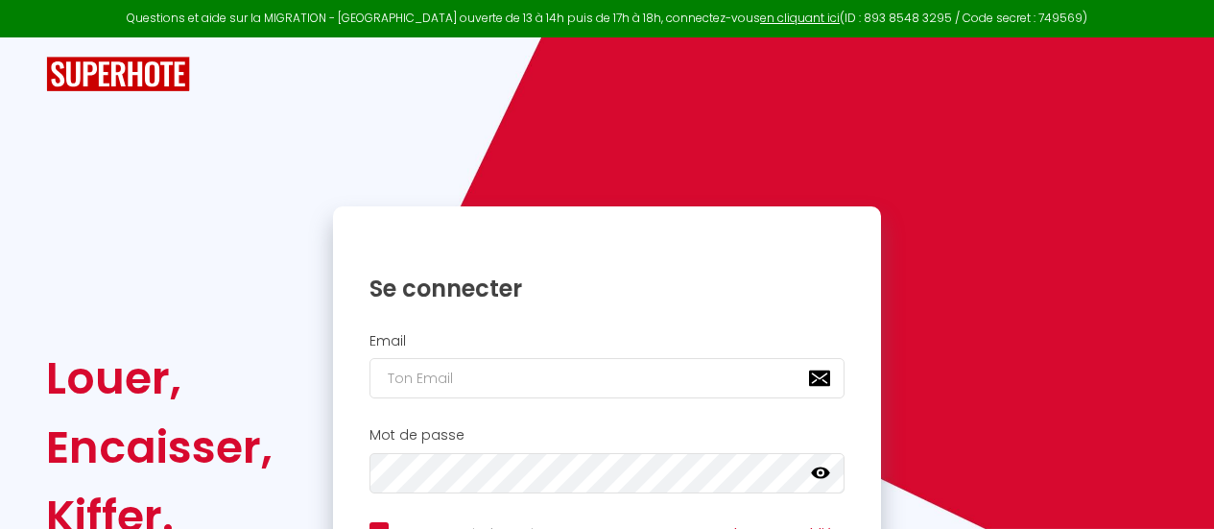
checkbox input "true"
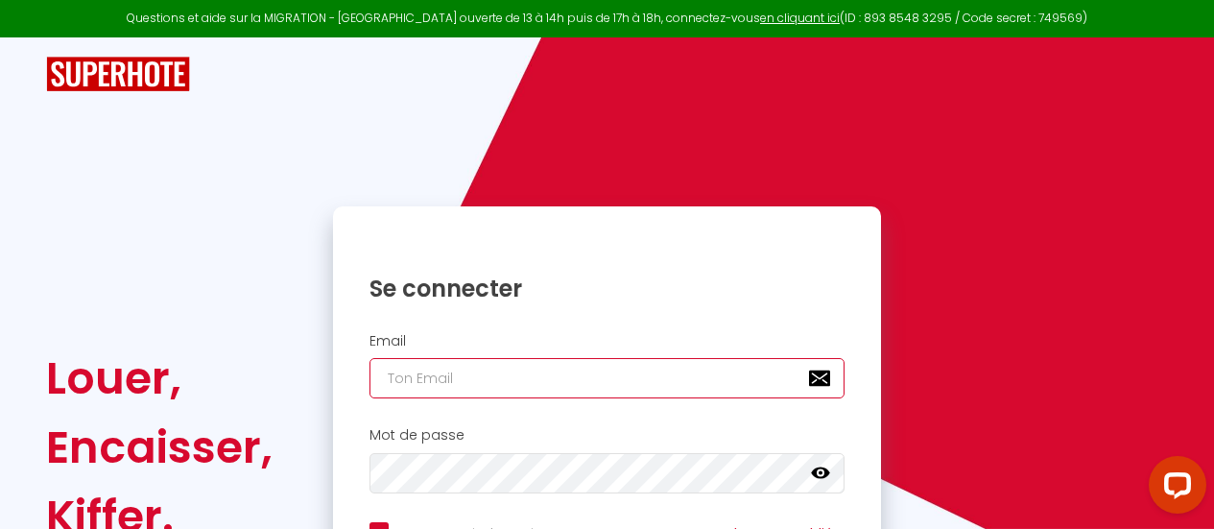
type input "[EMAIL_ADDRESS][DOMAIN_NAME]"
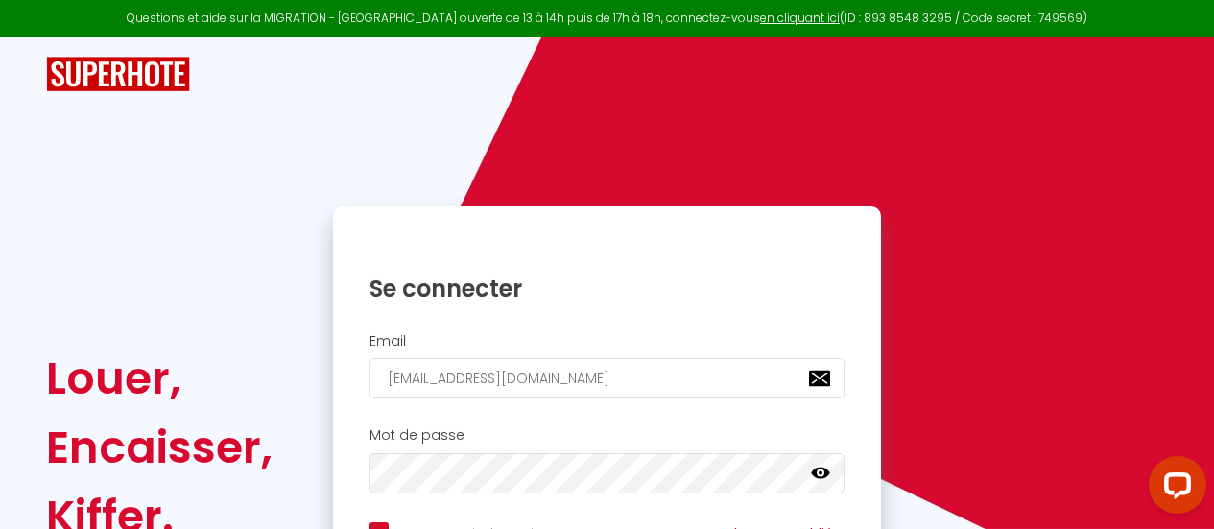
scroll to position [217, 0]
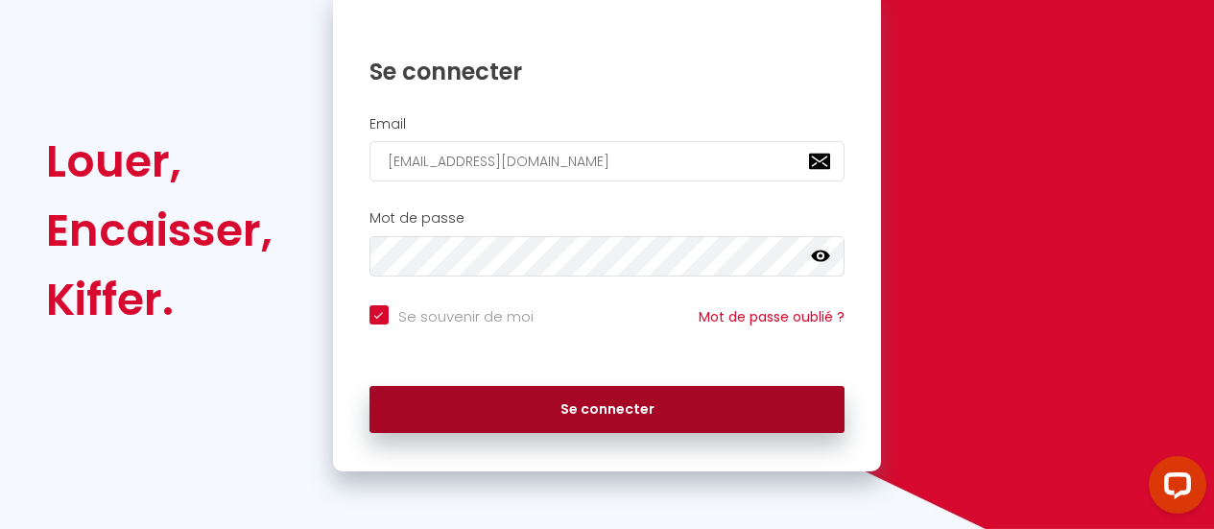
click at [558, 396] on button "Se connecter" at bounding box center [607, 410] width 476 height 48
checkbox input "true"
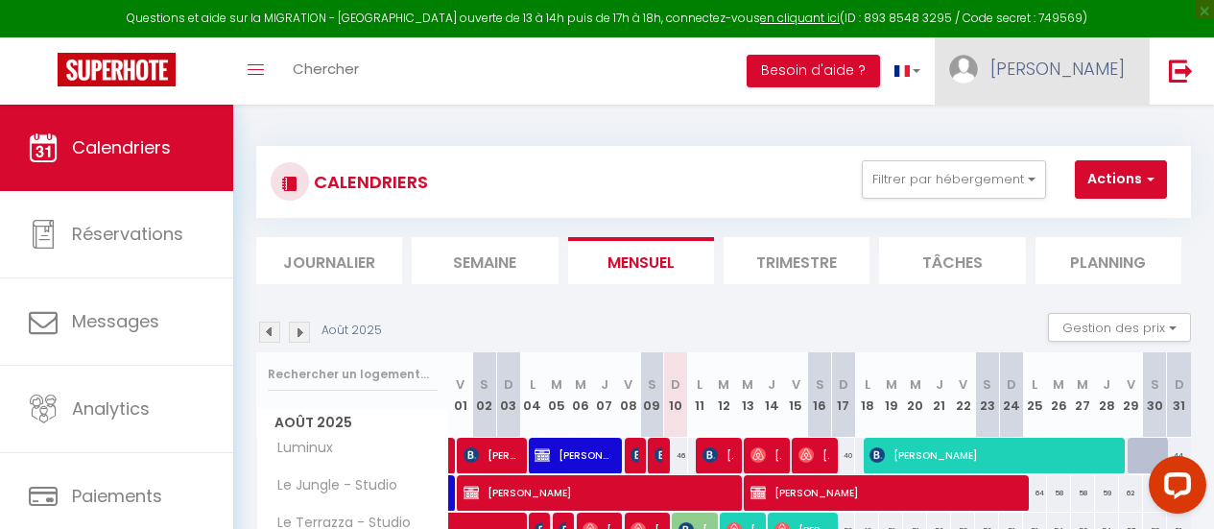
click at [978, 71] on img at bounding box center [963, 69] width 29 height 29
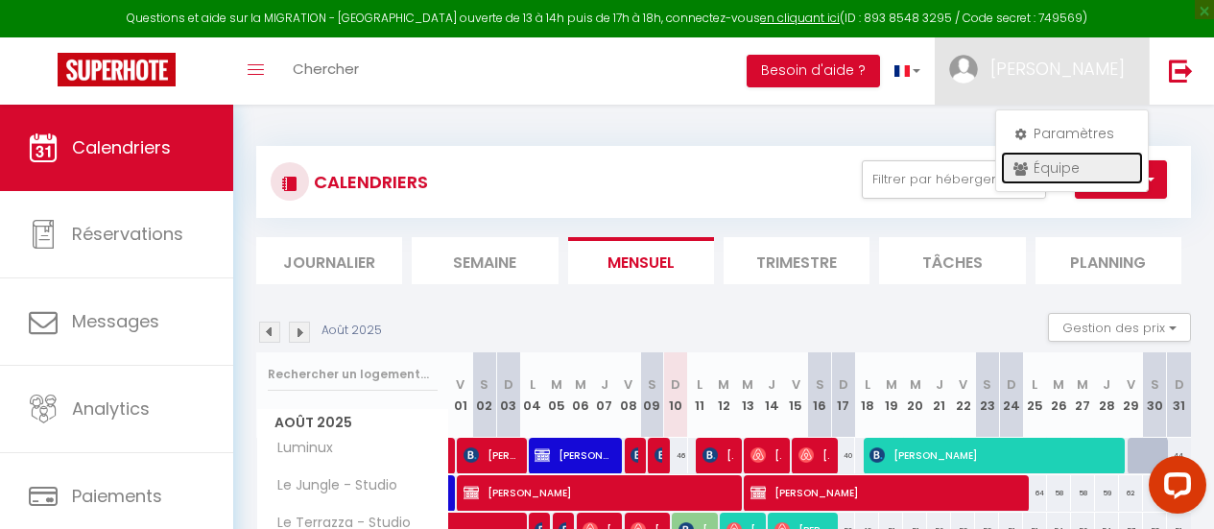
click at [1059, 165] on link "Équipe" at bounding box center [1072, 168] width 142 height 33
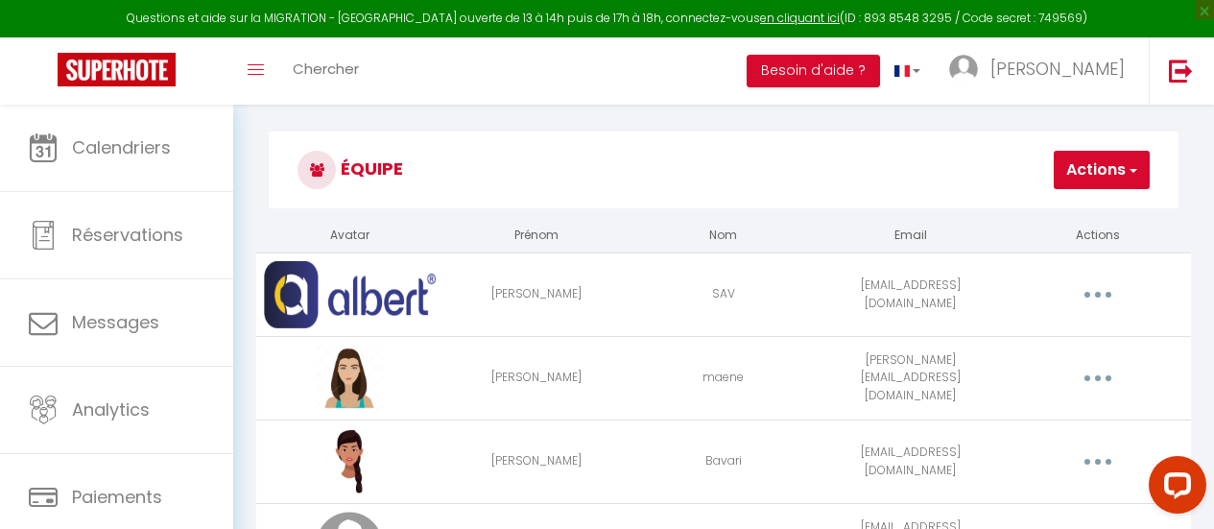
scroll to position [12, 0]
click at [1090, 176] on button "Actions" at bounding box center [1102, 171] width 96 height 38
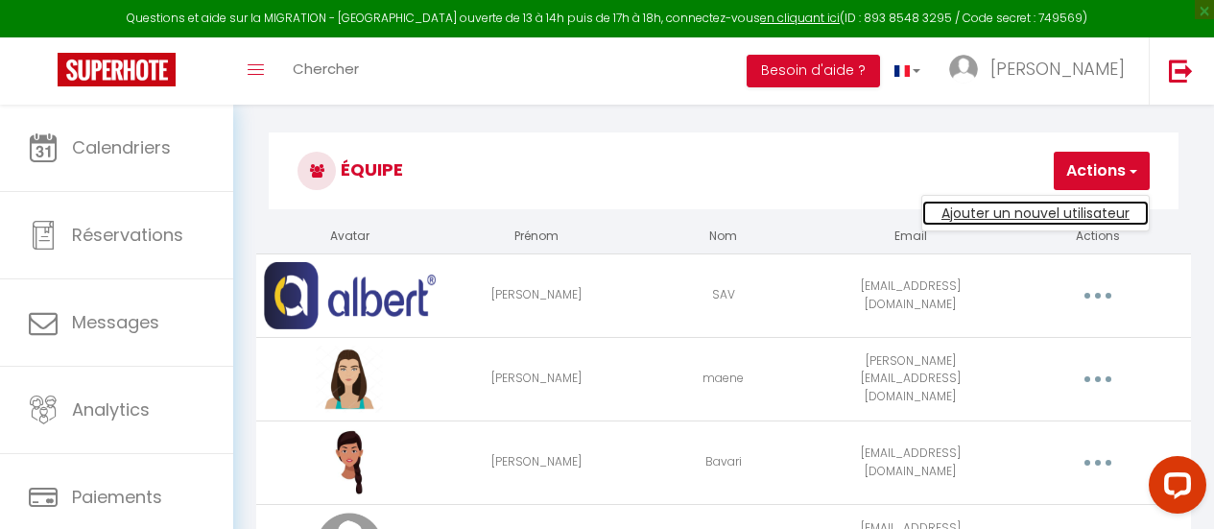
click at [1049, 210] on link "Ajouter un nouvel utilisateur" at bounding box center [1035, 213] width 226 height 25
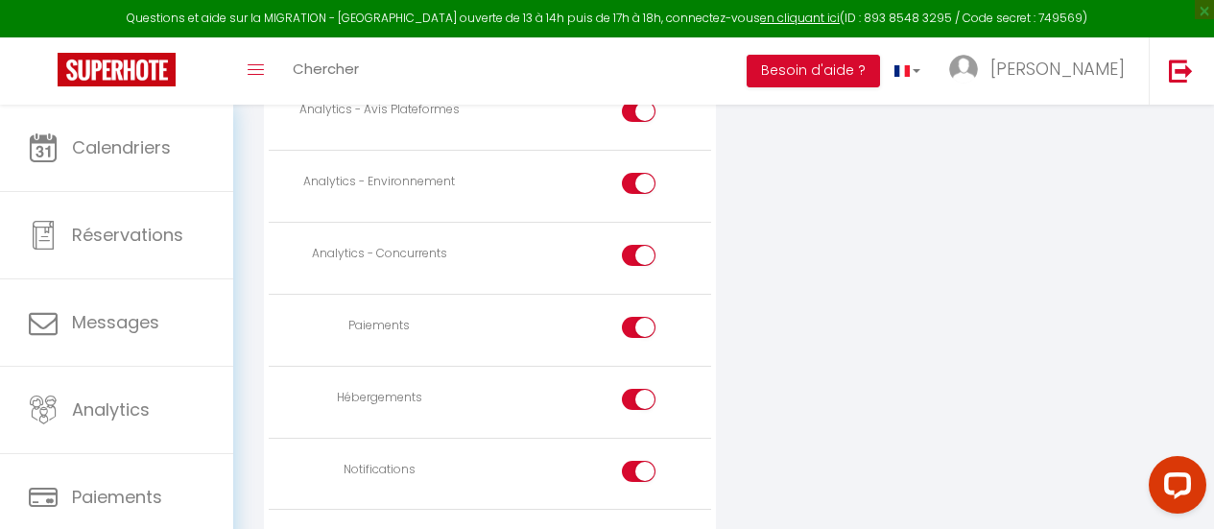
scroll to position [1848, 0]
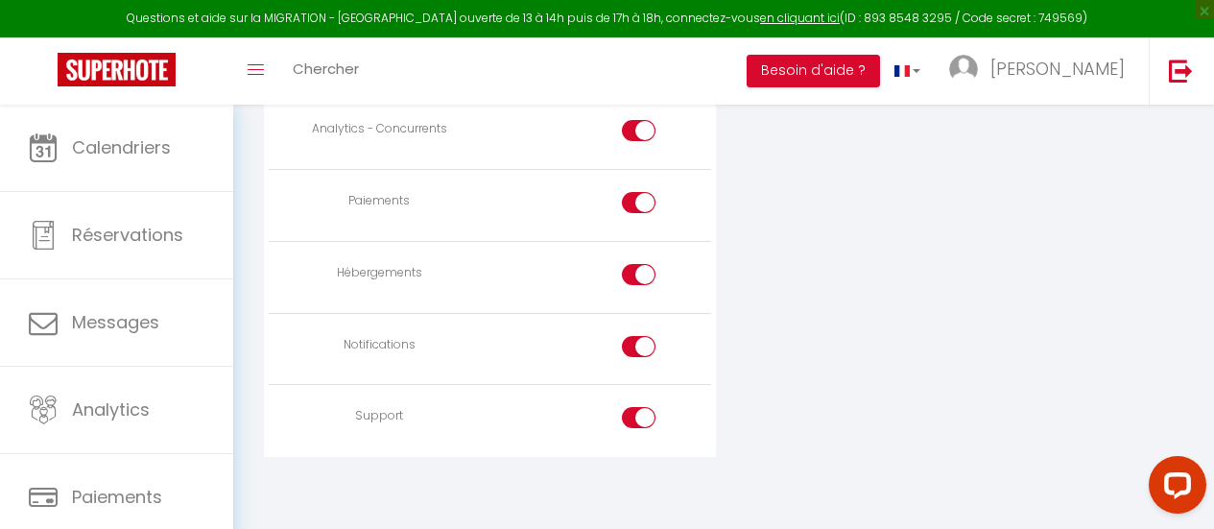
click at [633, 418] on div at bounding box center [639, 417] width 34 height 21
click at [638, 418] on input "checkbox" at bounding box center [655, 421] width 34 height 29
checkbox input "false"
click at [636, 343] on div at bounding box center [639, 346] width 34 height 21
click at [638, 343] on input "checkbox" at bounding box center [655, 350] width 34 height 29
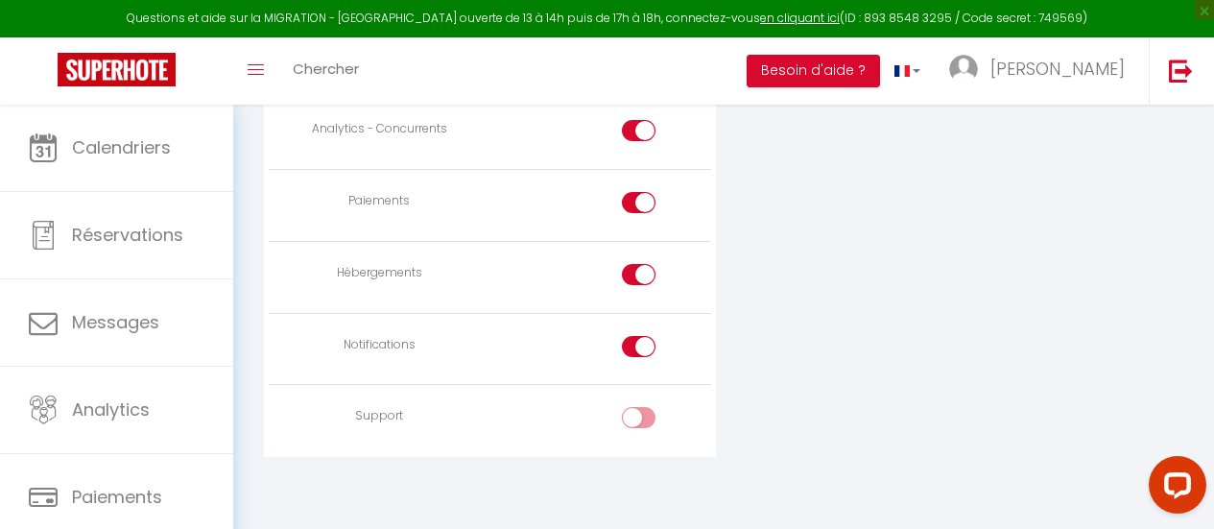
checkbox input "false"
click at [635, 272] on div at bounding box center [639, 274] width 34 height 21
click at [638, 272] on input "checkbox" at bounding box center [655, 278] width 34 height 29
checkbox input "false"
click at [650, 338] on input "checkbox" at bounding box center [655, 350] width 34 height 29
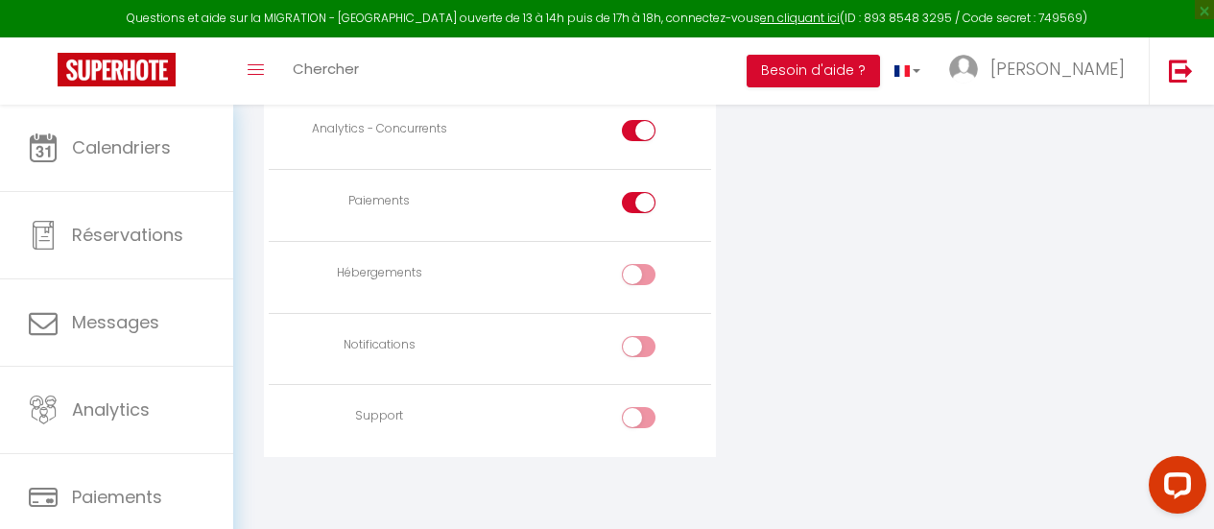
checkbox input "true"
click at [637, 204] on div at bounding box center [639, 202] width 34 height 21
click at [638, 204] on input "checkbox" at bounding box center [655, 206] width 34 height 29
checkbox input "false"
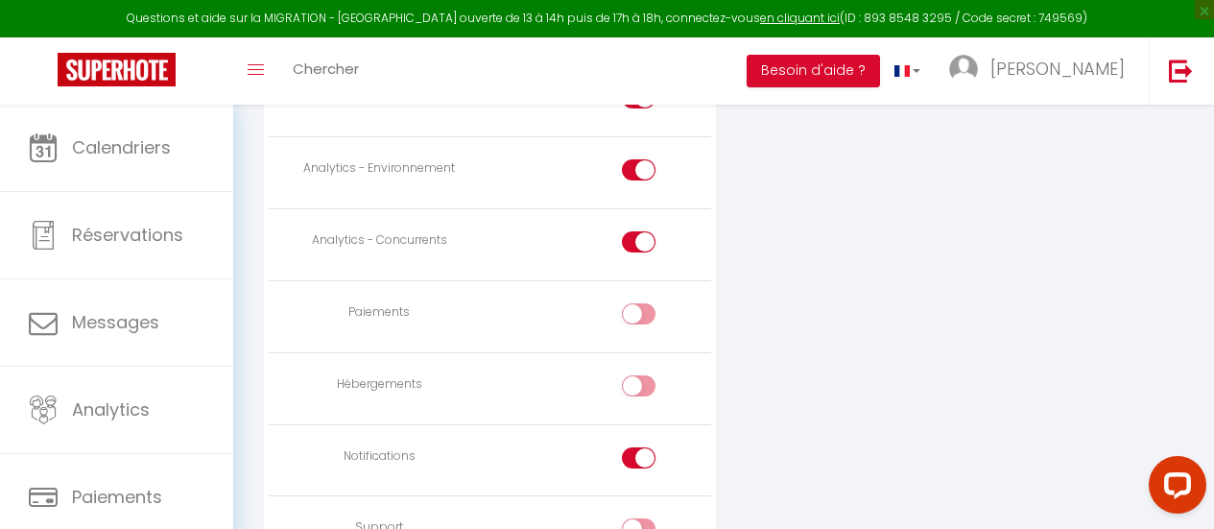
scroll to position [1728, 0]
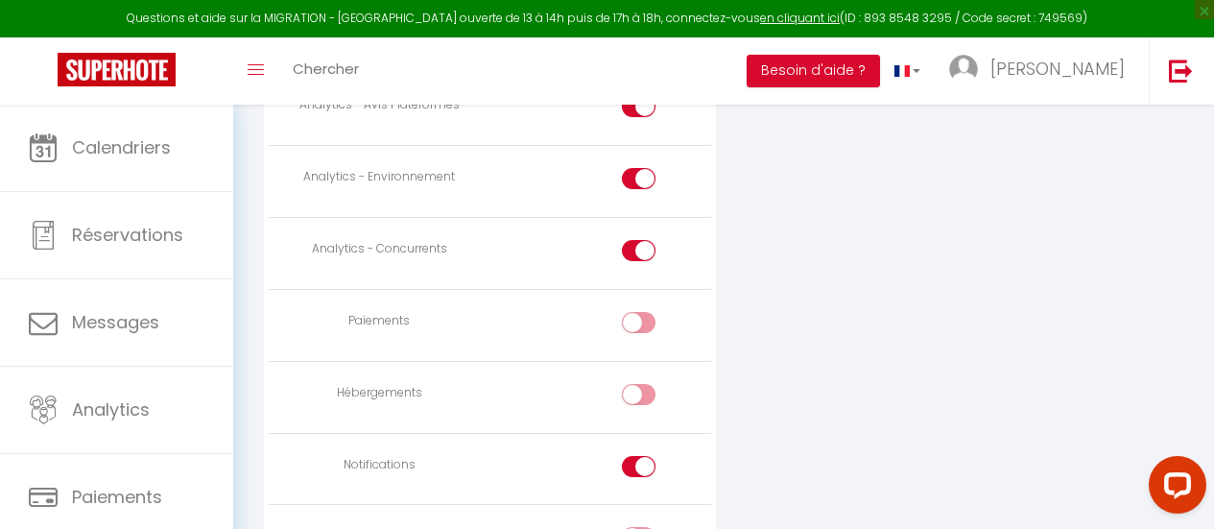
click at [645, 249] on input "checkbox" at bounding box center [655, 254] width 34 height 29
checkbox input "false"
click at [648, 168] on input "checkbox" at bounding box center [655, 182] width 34 height 29
checkbox input "false"
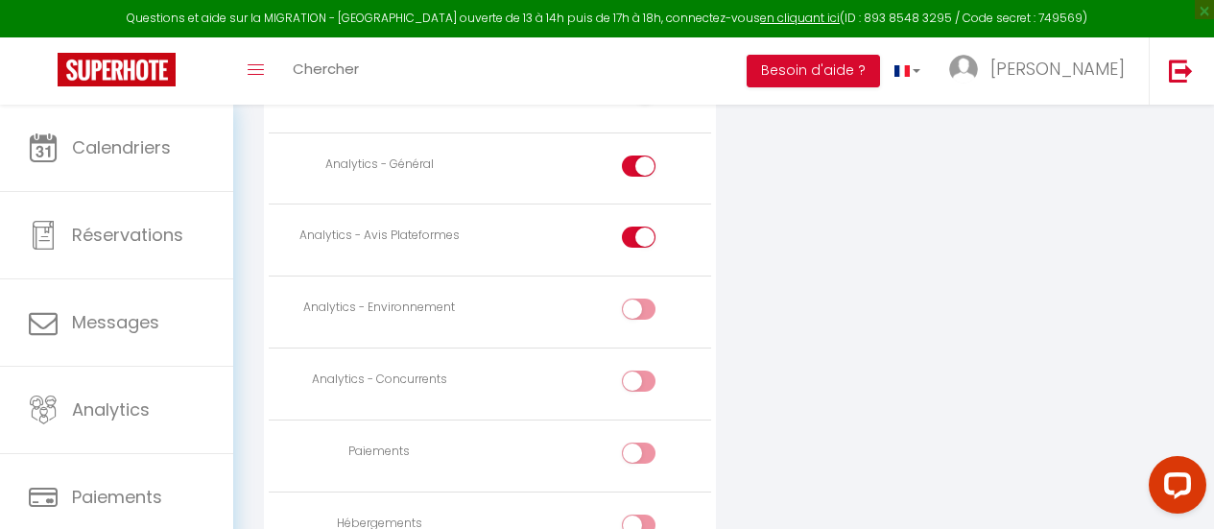
scroll to position [1597, 0]
click at [635, 237] on div at bounding box center [639, 237] width 34 height 21
click at [638, 237] on input "checkbox" at bounding box center [655, 241] width 34 height 29
checkbox input "false"
click at [644, 156] on input "checkbox" at bounding box center [655, 170] width 34 height 29
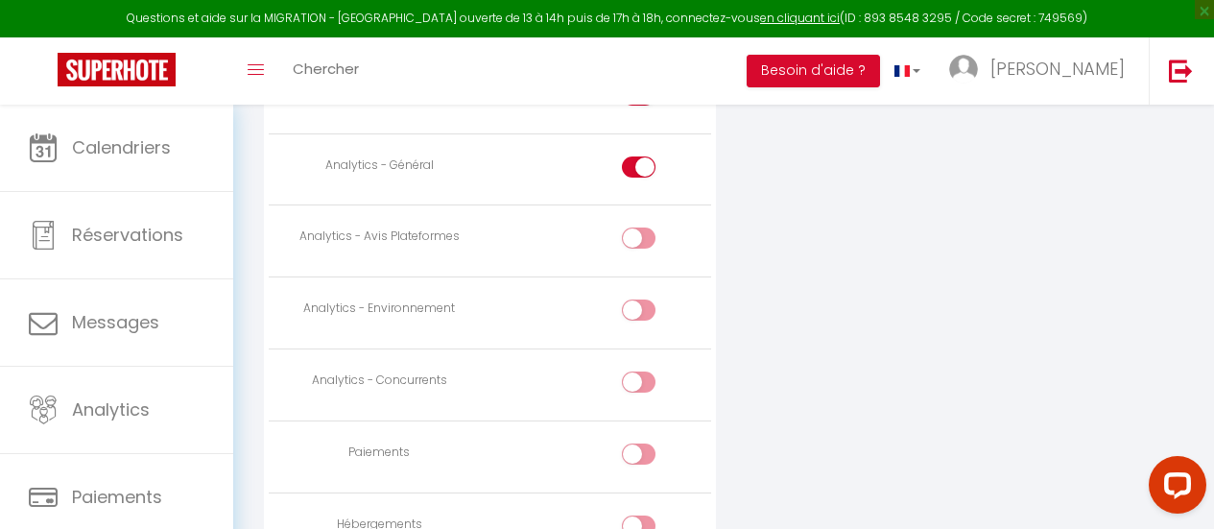
checkbox input "false"
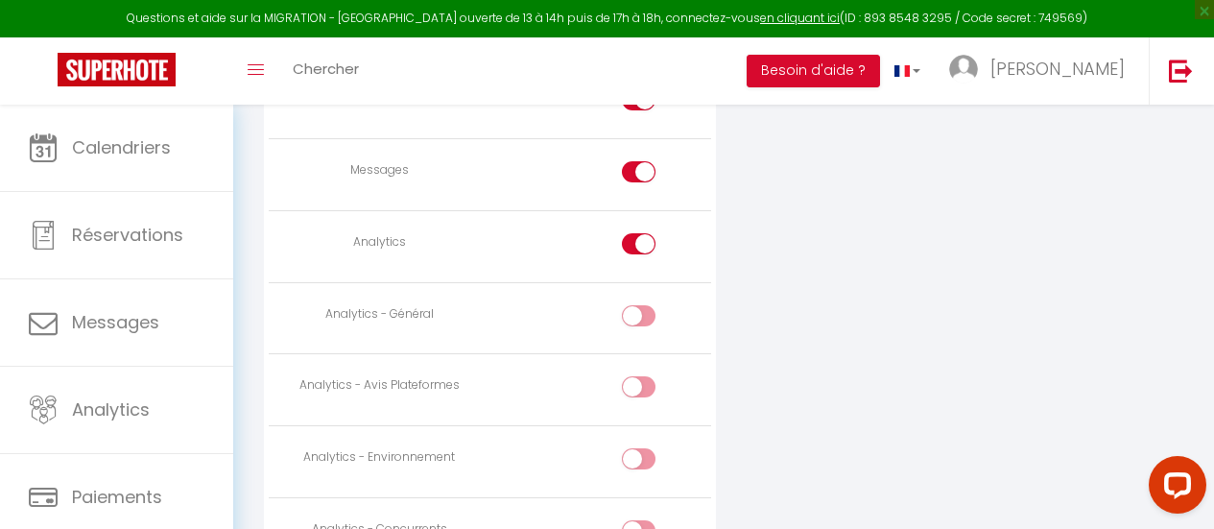
scroll to position [1441, 0]
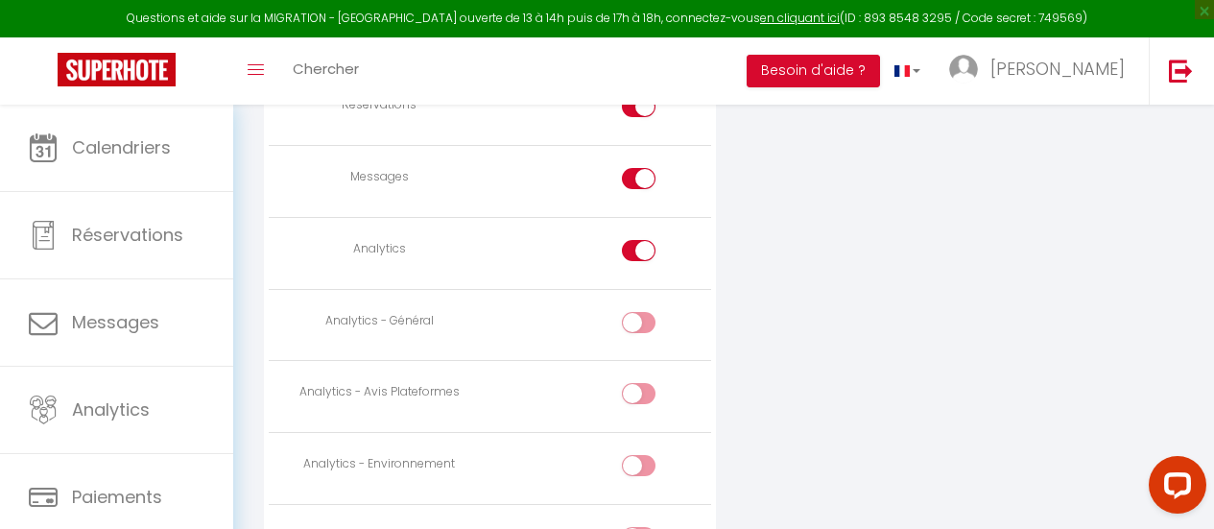
click at [631, 235] on td at bounding box center [600, 253] width 221 height 72
click at [639, 247] on input "checkbox" at bounding box center [655, 254] width 34 height 29
checkbox input "false"
click at [636, 172] on div at bounding box center [639, 178] width 34 height 21
click at [638, 172] on input "checkbox" at bounding box center [655, 182] width 34 height 29
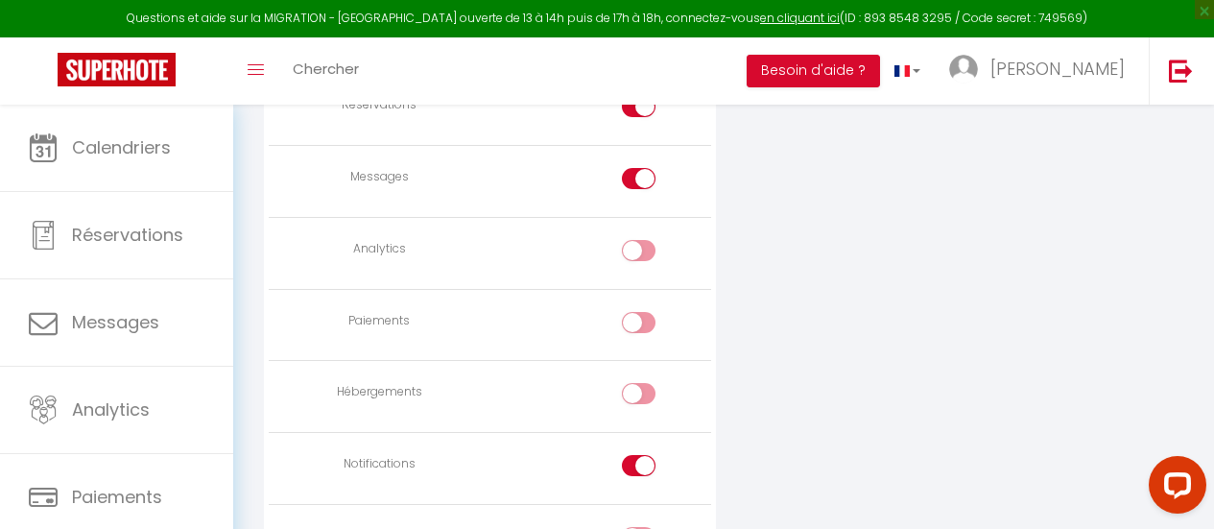
checkbox input "false"
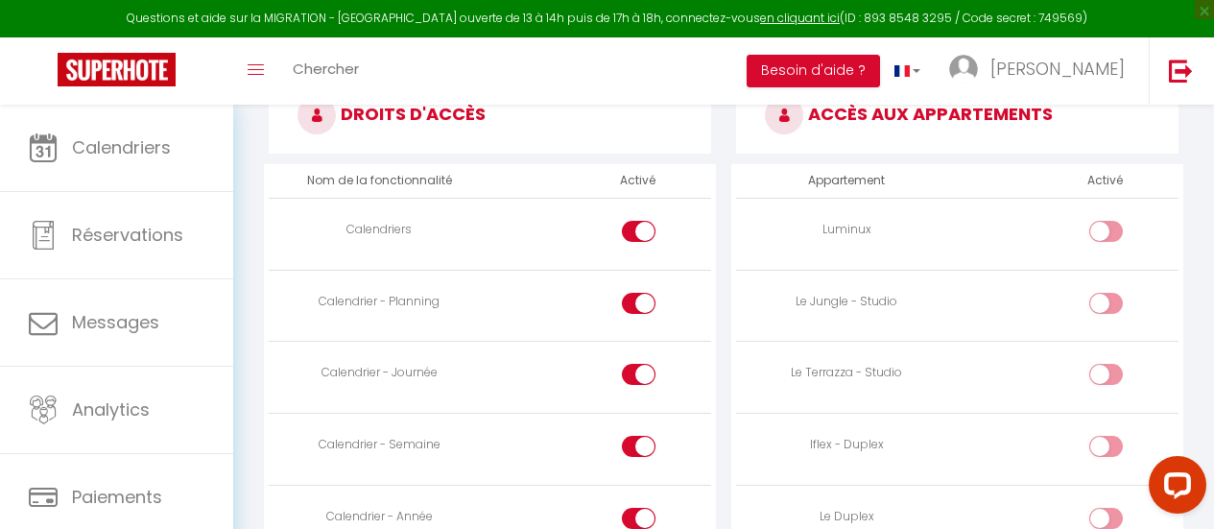
scroll to position [957, 0]
click at [1104, 230] on div at bounding box center [1106, 232] width 34 height 21
click at [1106, 230] on input "checkbox" at bounding box center [1123, 236] width 34 height 29
checkbox input "true"
click at [1107, 313] on input "checkbox" at bounding box center [1123, 308] width 34 height 29
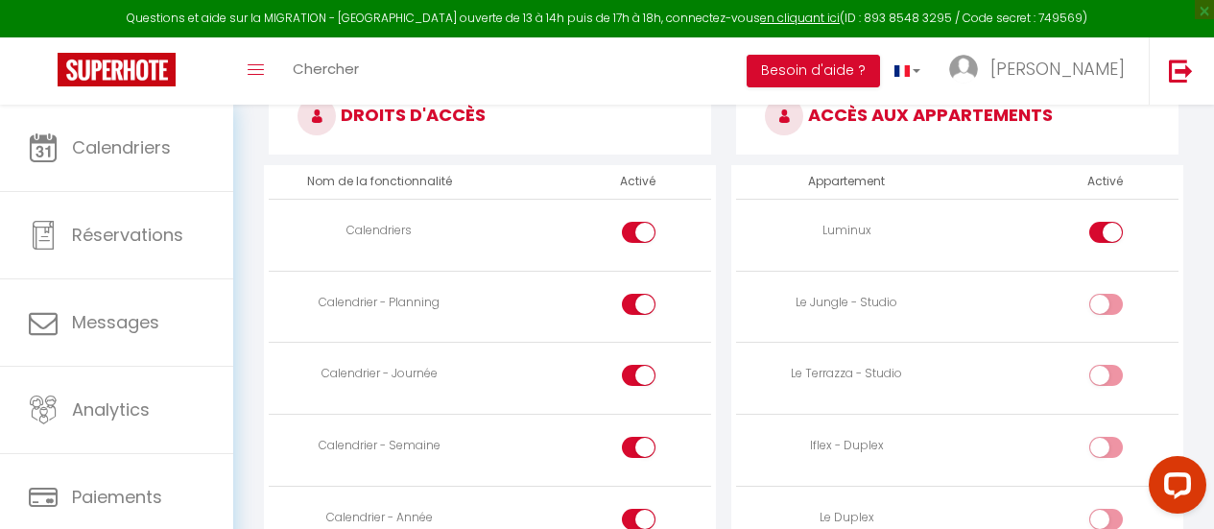
checkbox input "true"
click at [1100, 384] on div at bounding box center [1106, 375] width 34 height 21
click at [1106, 384] on input "checkbox" at bounding box center [1123, 379] width 34 height 29
checkbox input "true"
click at [1100, 444] on div at bounding box center [1106, 447] width 34 height 21
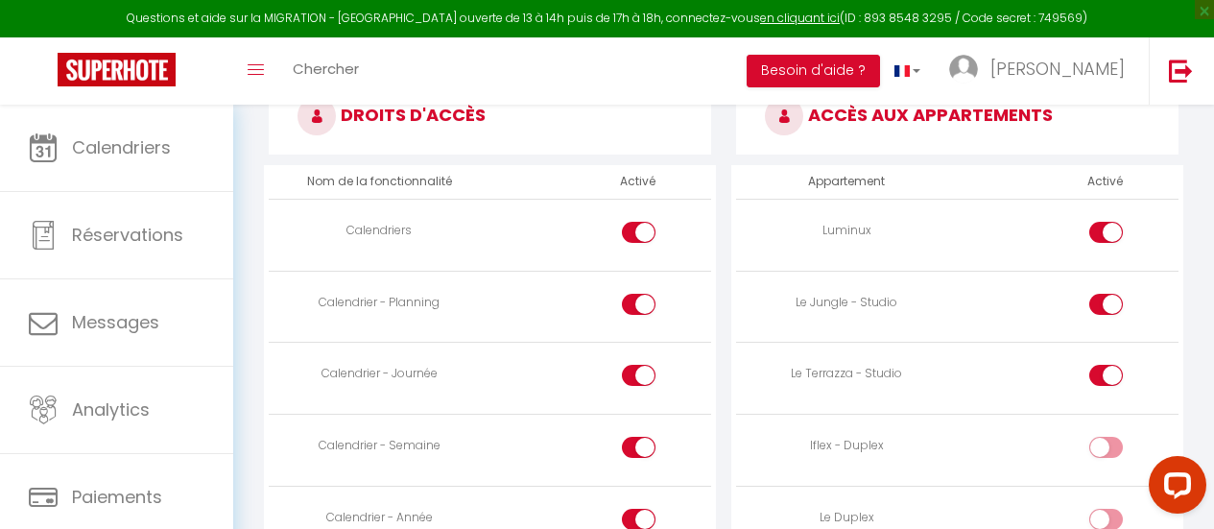
click at [1106, 444] on input "checkbox" at bounding box center [1123, 451] width 34 height 29
checkbox input "true"
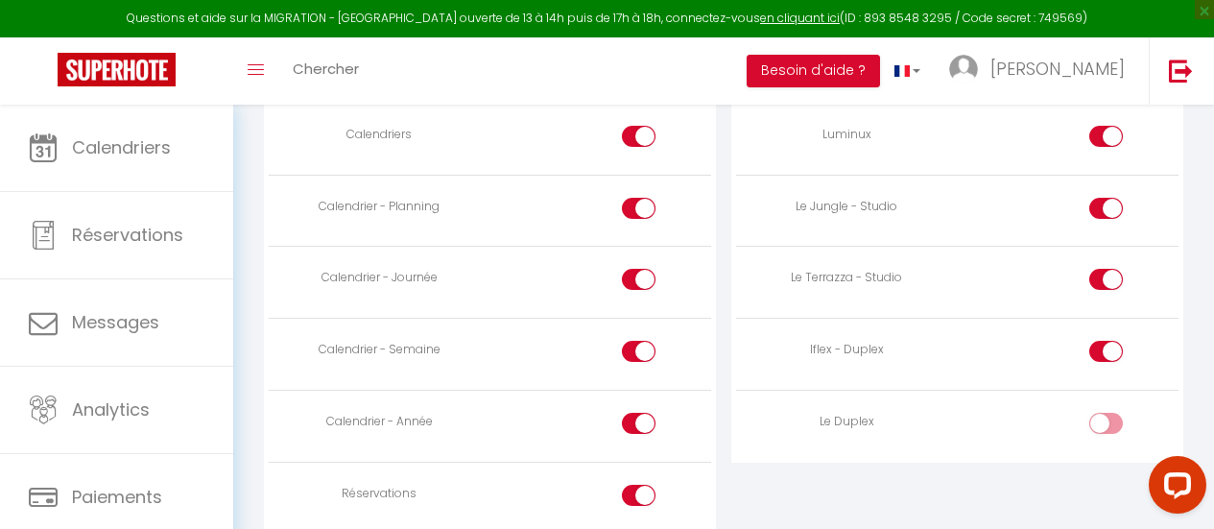
scroll to position [1054, 0]
click at [1102, 422] on div at bounding box center [1106, 422] width 34 height 21
click at [1106, 422] on input "checkbox" at bounding box center [1123, 426] width 34 height 29
checkbox input "true"
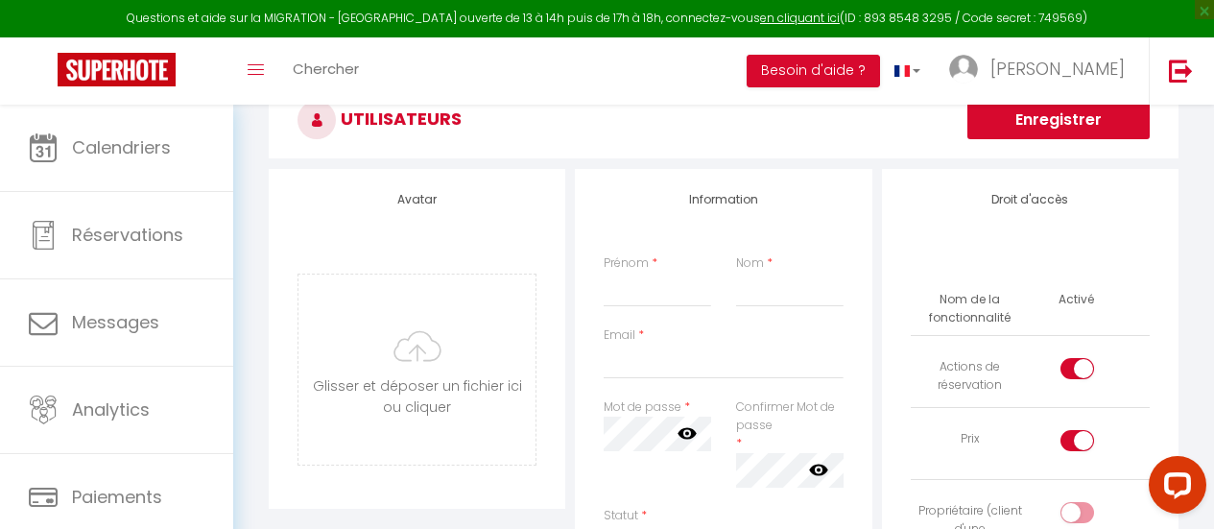
scroll to position [98, 0]
click at [664, 291] on input "Prénom" at bounding box center [657, 289] width 107 height 35
type input "Nathalia"
type input "Manceaux"
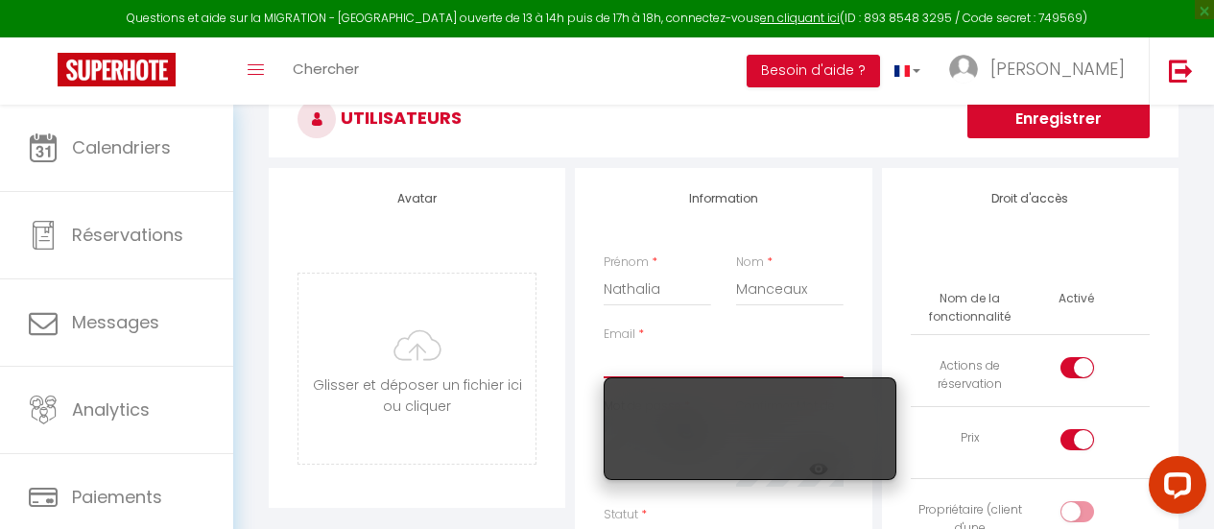
click at [621, 359] on input "Email" at bounding box center [723, 361] width 239 height 35
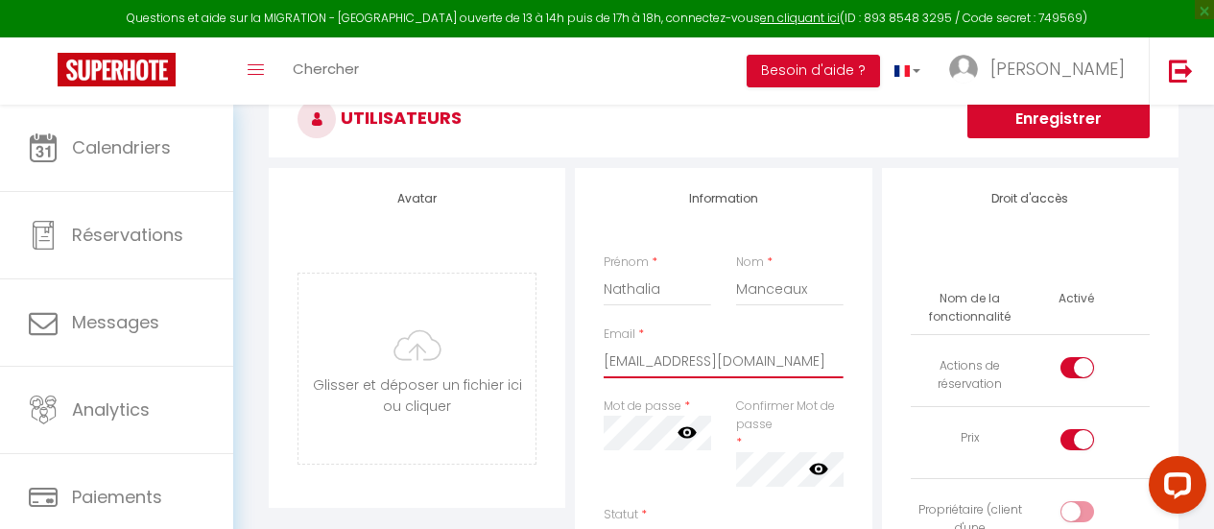
type input "[EMAIL_ADDRESS][DOMAIN_NAME]"
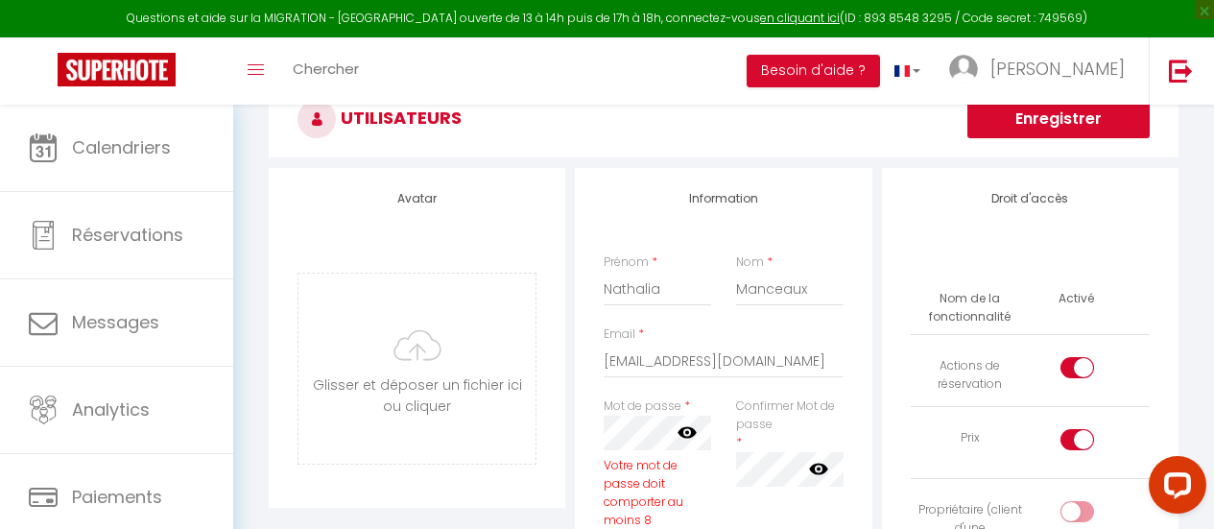
click at [689, 428] on icon at bounding box center [687, 433] width 19 height 12
click at [821, 467] on icon at bounding box center [818, 468] width 19 height 19
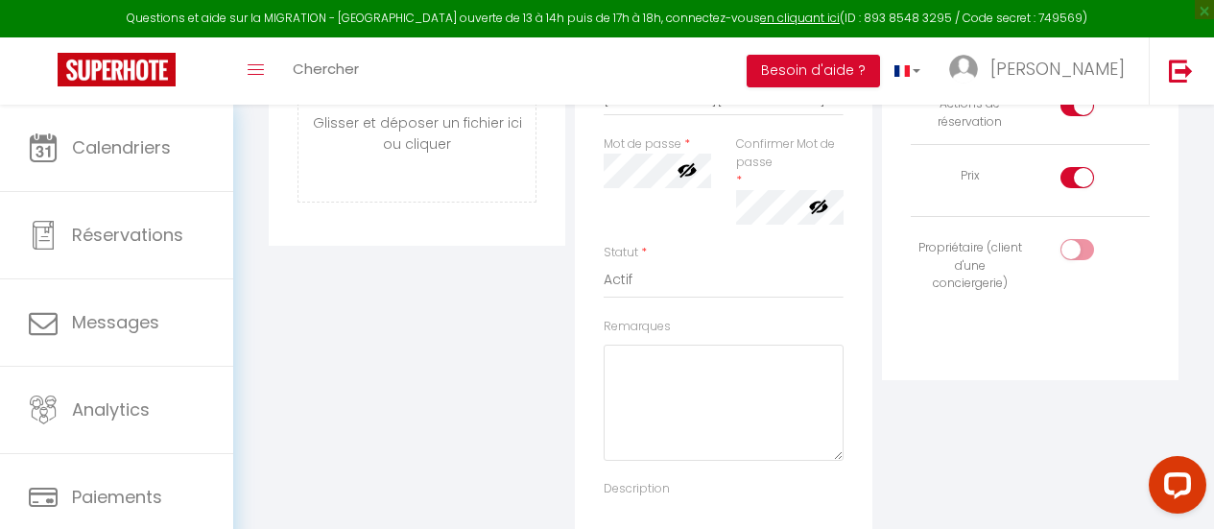
scroll to position [0, 0]
click at [675, 218] on div "Mot de passe * Votre mot de passe doit comporter au moins 8 caractères et conte…" at bounding box center [657, 189] width 132 height 108
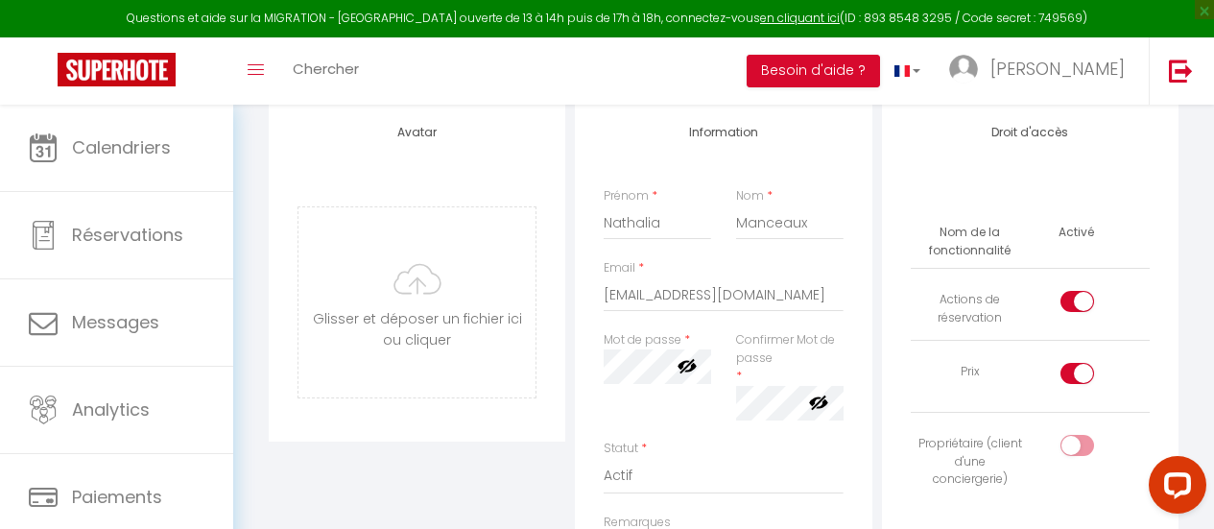
scroll to position [163, 0]
click at [1078, 369] on input "checkbox" at bounding box center [1094, 378] width 34 height 29
checkbox input "false"
click at [1079, 298] on input "checkbox" at bounding box center [1094, 306] width 34 height 29
checkbox input "false"
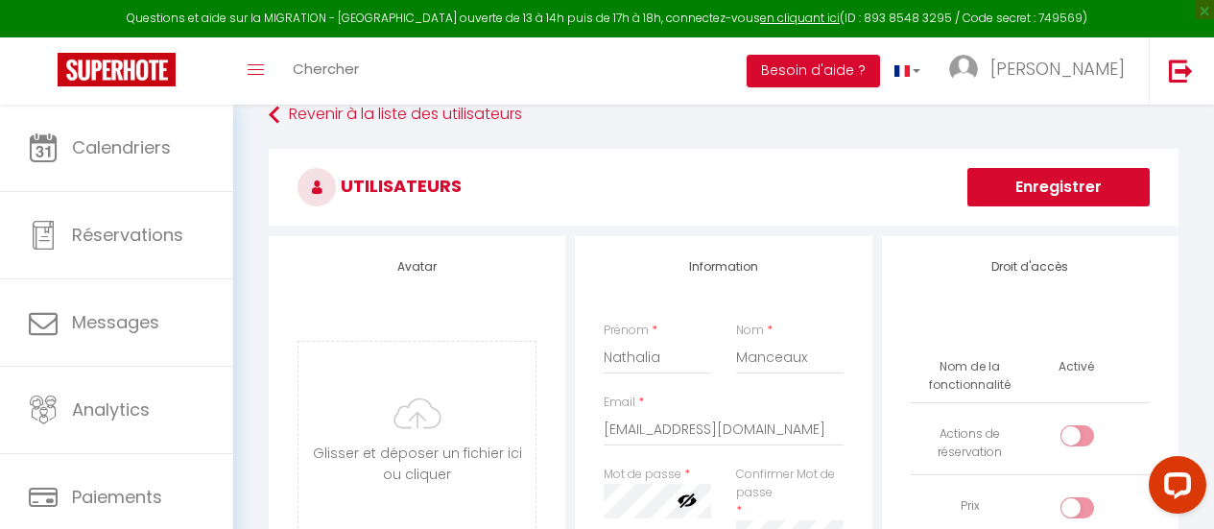
scroll to position [29, 0]
click at [1029, 195] on button "Enregistrer" at bounding box center [1058, 188] width 182 height 38
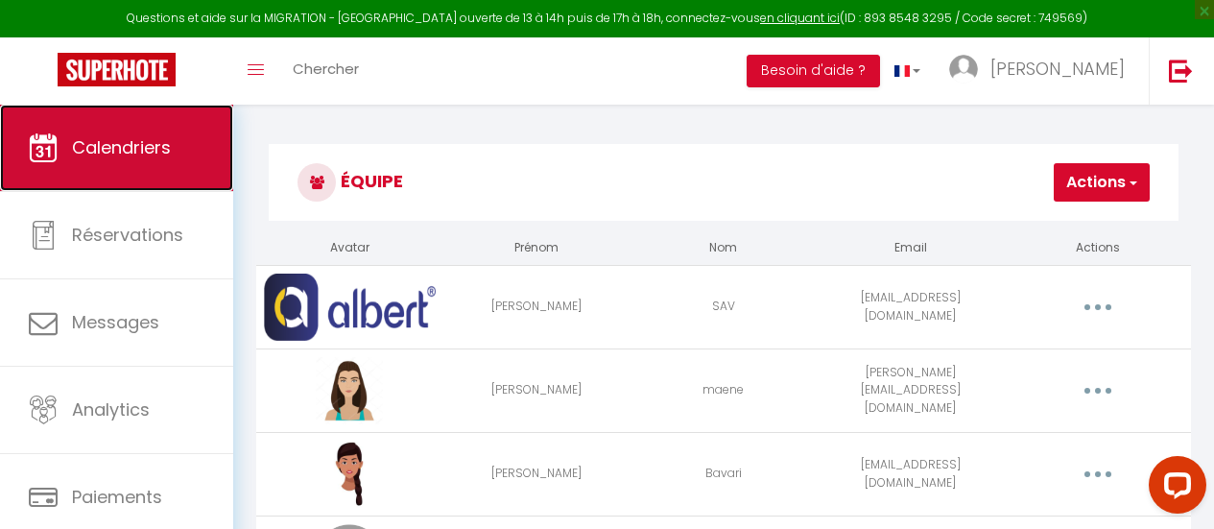
click at [83, 141] on span "Calendriers" at bounding box center [121, 147] width 99 height 24
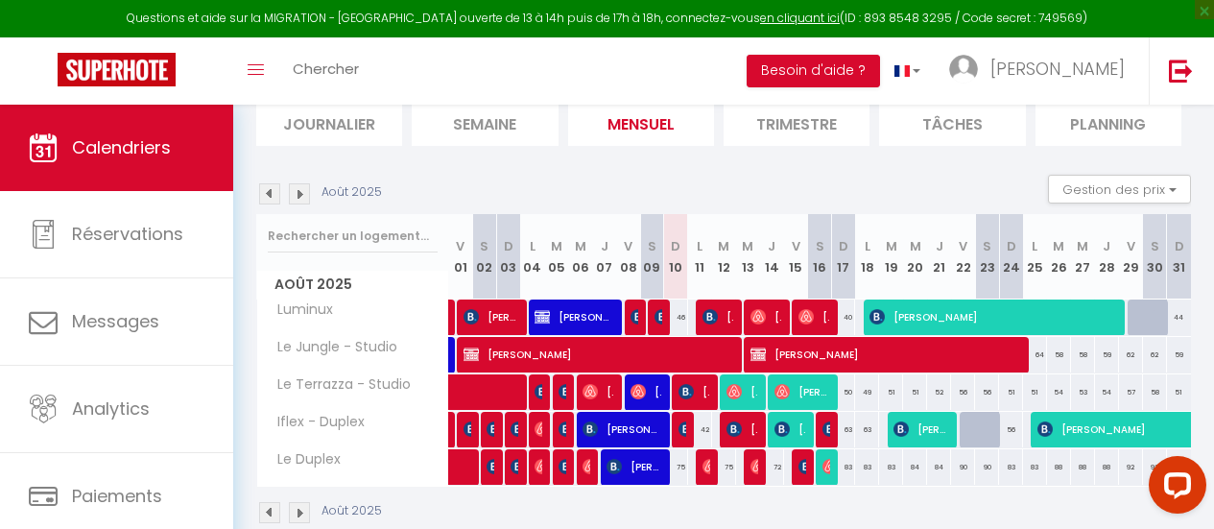
scroll to position [189, 0]
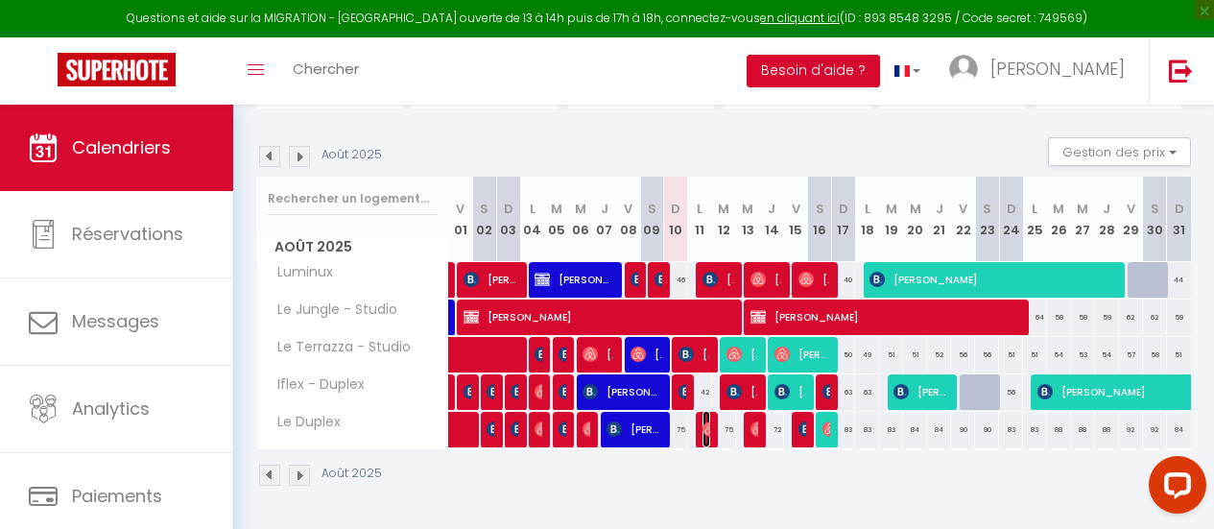
click at [703, 411] on span "[PERSON_NAME]" at bounding box center [707, 429] width 8 height 36
select select "OK"
select select "0"
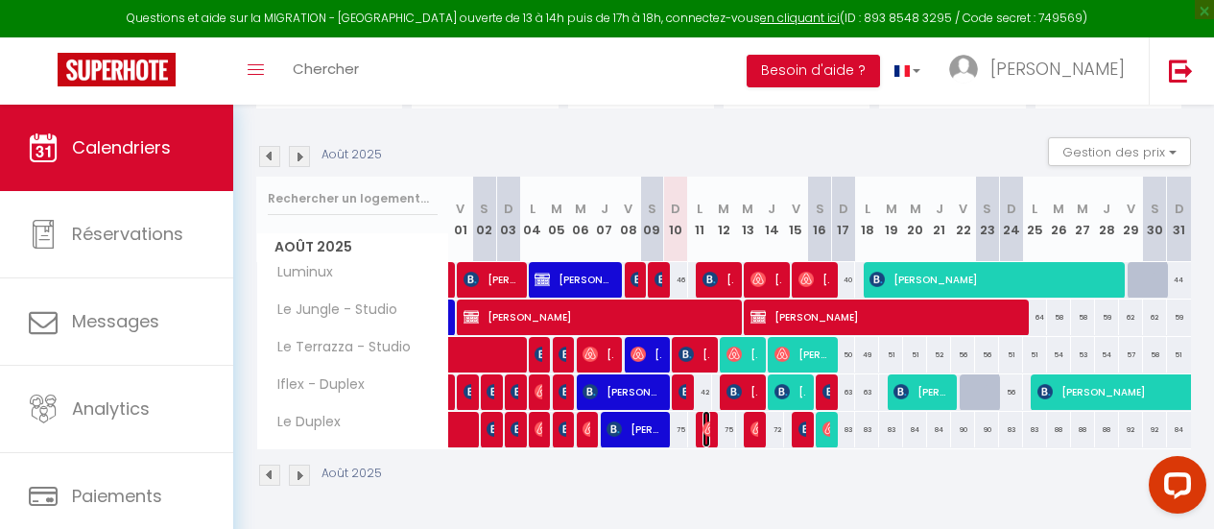
select select "1"
select select
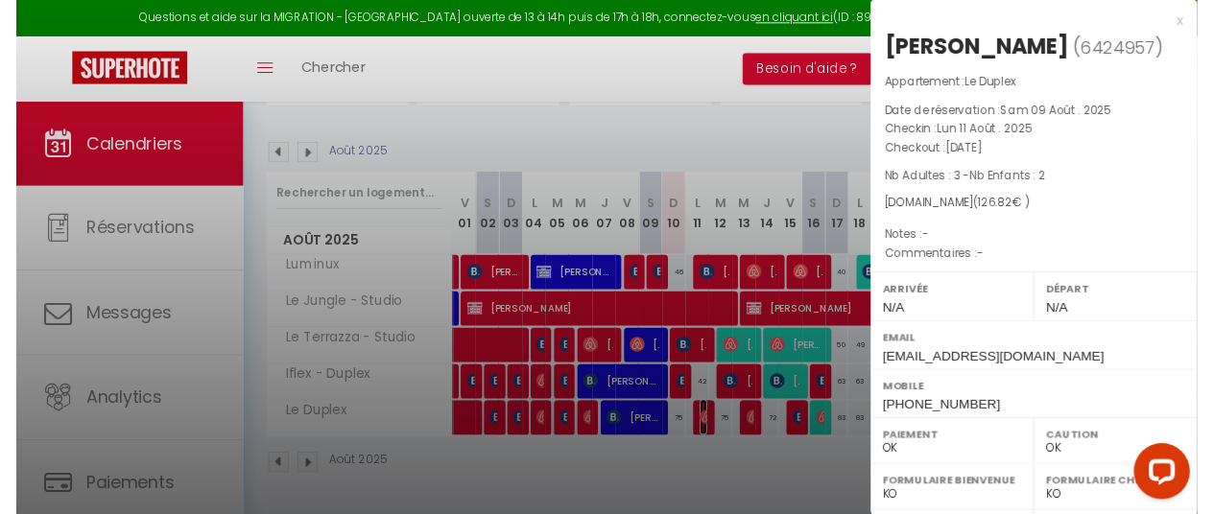
scroll to position [365, 0]
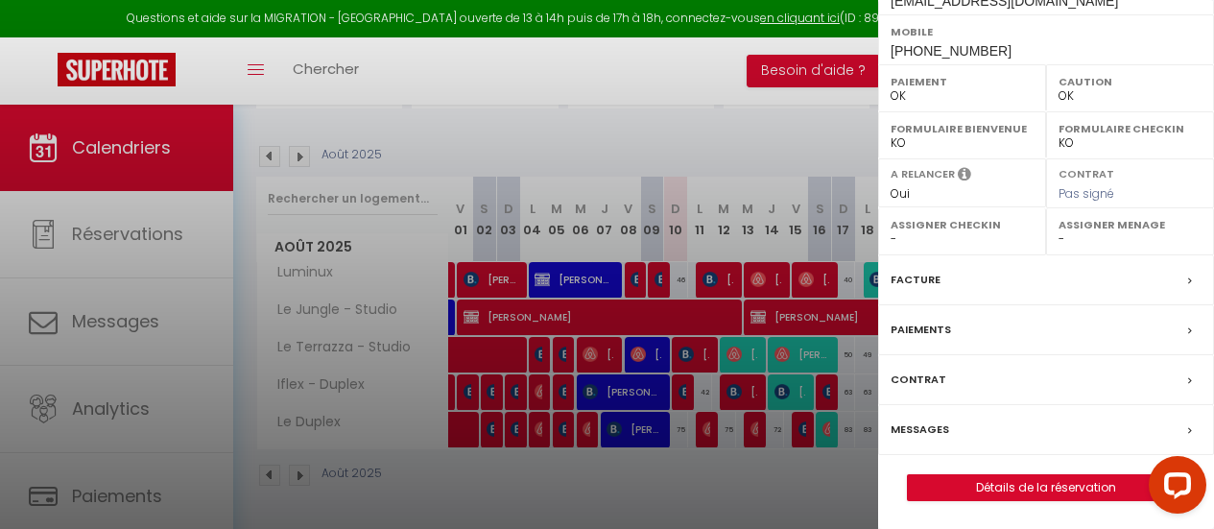
click at [1095, 232] on label "Assigner Menage" at bounding box center [1130, 224] width 143 height 19
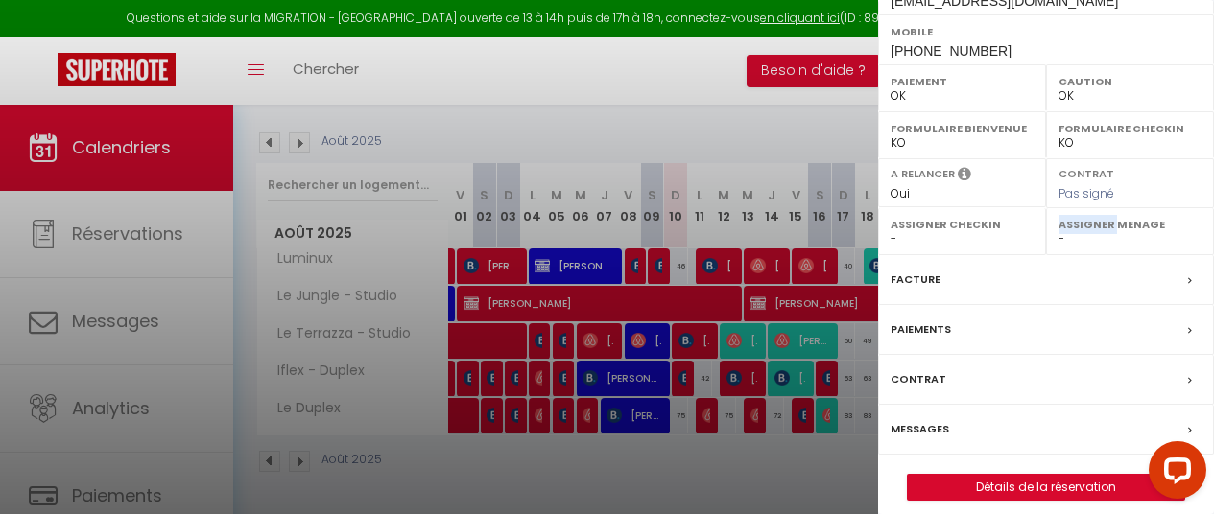
click at [1082, 231] on div at bounding box center [1082, 231] width 0 height 0
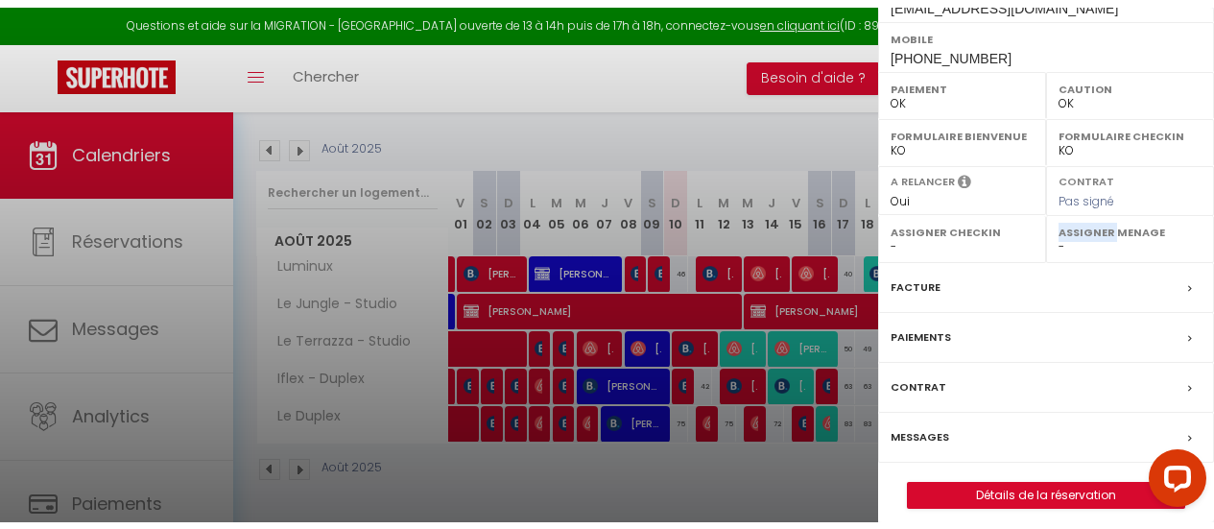
scroll to position [0, 0]
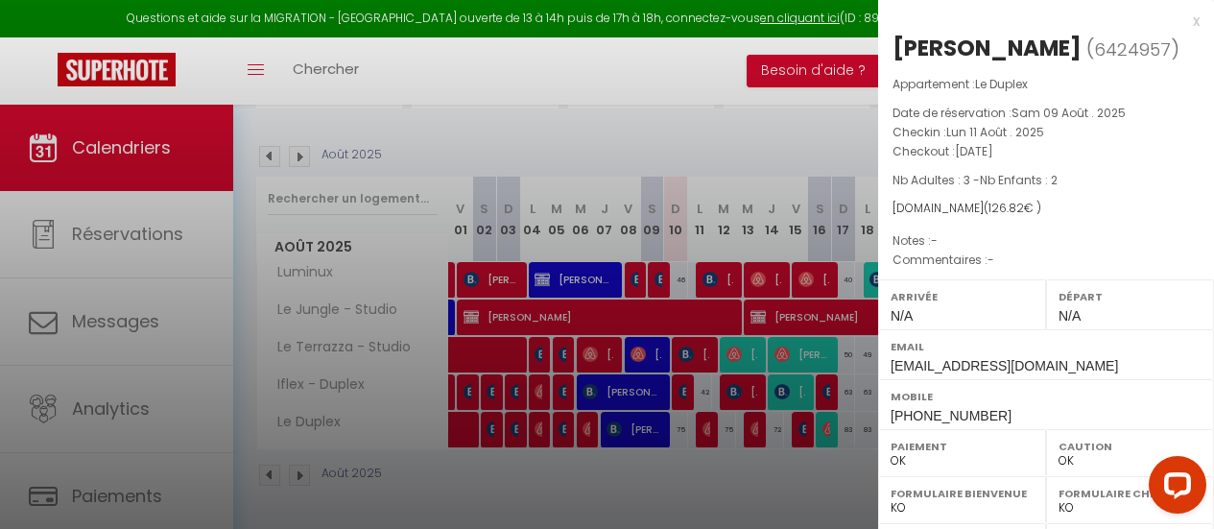
click at [1180, 21] on div "x" at bounding box center [1039, 21] width 322 height 23
